Goal: Task Accomplishment & Management: Use online tool/utility

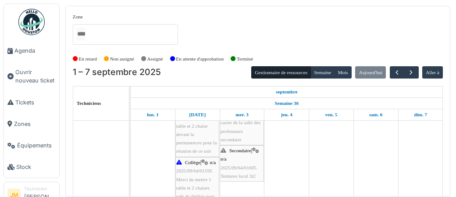
scroll to position [241, 0]
click at [244, 173] on span "Tentures local 3t2" at bounding box center [237, 175] width 35 height 5
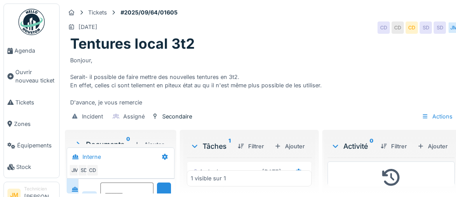
scroll to position [33, 0]
click at [16, 51] on span "Agenda" at bounding box center [34, 50] width 41 height 8
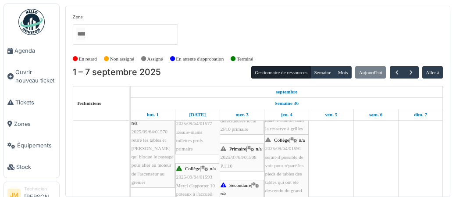
click at [246, 159] on div "Primaire | n/a 2025/07/64/01508 P.1.10" at bounding box center [241, 157] width 42 height 25
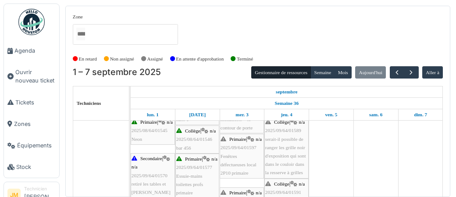
click at [242, 161] on div "Primaire | n/a 2025/09/64/01597 Fenêtres défectueuses local 2P10 primaire" at bounding box center [241, 156] width 42 height 42
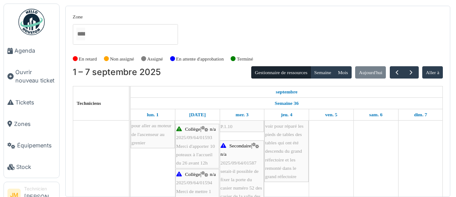
scroll to position [174, 0]
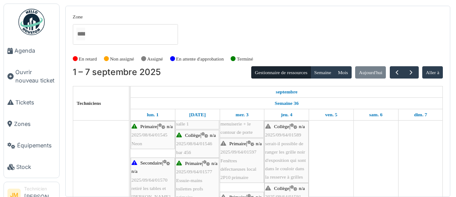
click at [285, 161] on span "serait-il possible de ranger les grille noir d'exposition qui sont dans le coul…" at bounding box center [285, 160] width 41 height 39
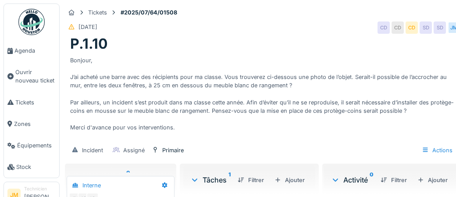
scroll to position [33, 0]
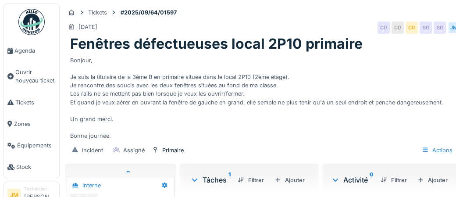
scroll to position [4, 0]
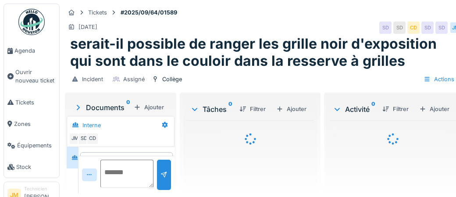
scroll to position [25, 0]
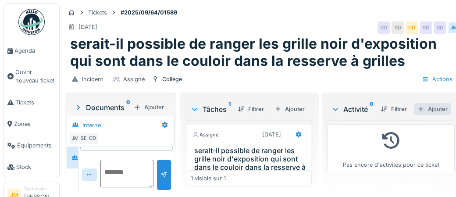
click at [439, 110] on div "Ajouter" at bounding box center [432, 109] width 37 height 12
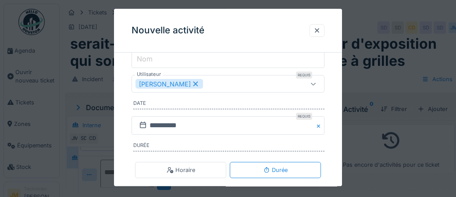
scroll to position [113, 0]
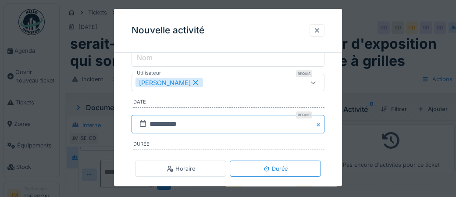
click at [208, 125] on input "**********" at bounding box center [227, 124] width 193 height 18
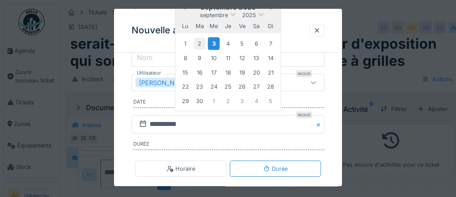
click at [201, 44] on div "2" at bounding box center [199, 44] width 12 height 12
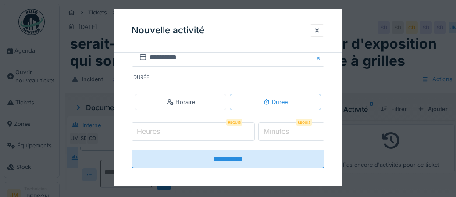
scroll to position [184, 0]
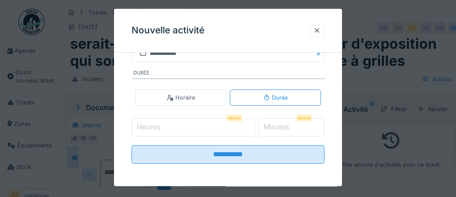
click at [185, 124] on input "Heures" at bounding box center [192, 127] width 123 height 18
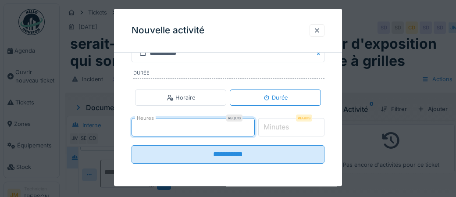
type input "*"
click at [283, 128] on label "Minutes" at bounding box center [276, 127] width 29 height 11
click at [283, 128] on input "*" at bounding box center [291, 127] width 67 height 18
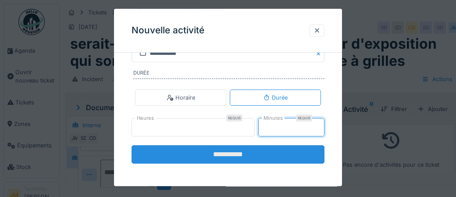
type input "**"
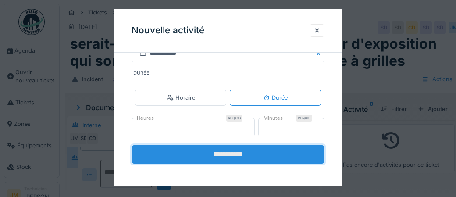
click at [233, 156] on input "**********" at bounding box center [227, 154] width 193 height 18
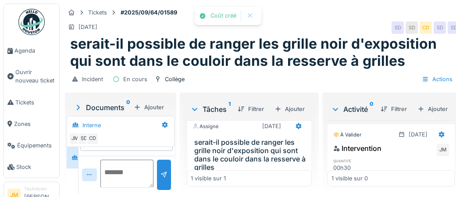
scroll to position [49, 0]
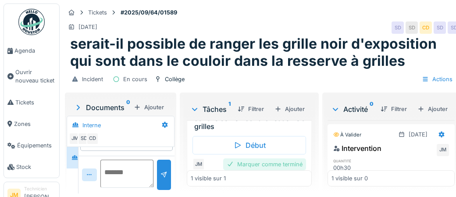
click at [266, 160] on div "Marquer comme terminé" at bounding box center [264, 164] width 83 height 12
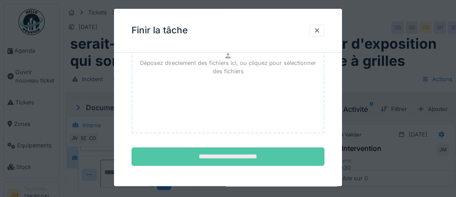
scroll to position [143, 0]
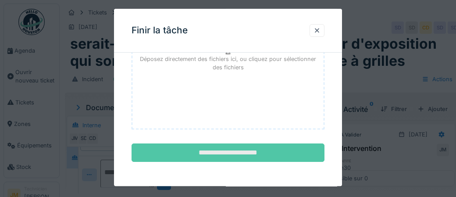
click at [247, 155] on input "**********" at bounding box center [227, 153] width 193 height 18
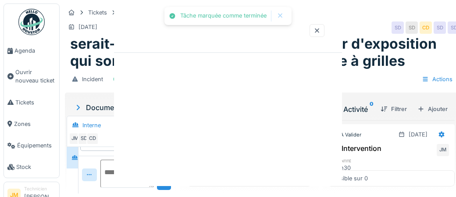
scroll to position [0, 0]
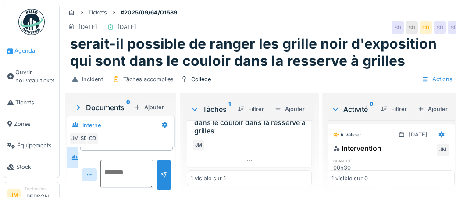
click at [19, 50] on span "Agenda" at bounding box center [34, 50] width 41 height 8
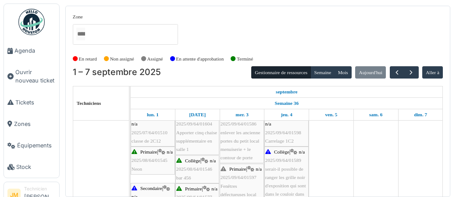
scroll to position [58, 0]
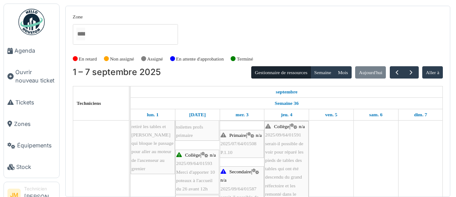
click at [289, 152] on span "serait-il possible de voir pour réparé les pieds de tables des tables qui ont é…" at bounding box center [284, 173] width 38 height 64
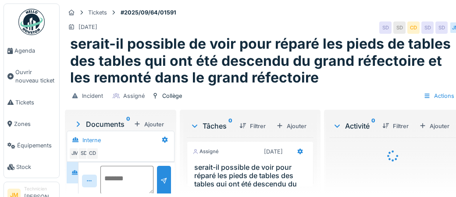
scroll to position [33, 0]
